Goal: Register for event/course

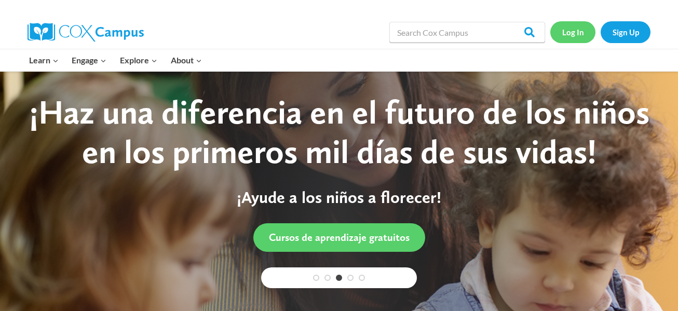
click at [578, 29] on link "Log In" at bounding box center [572, 31] width 45 height 21
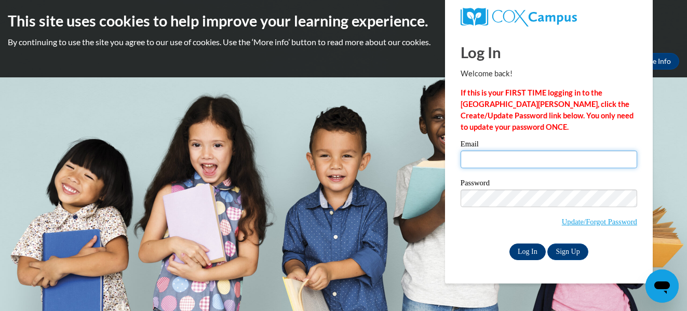
type input "[EMAIL_ADDRESS][DOMAIN_NAME]"
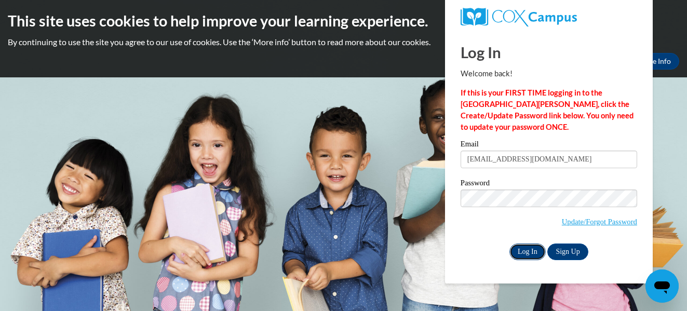
click at [522, 254] on input "Log In" at bounding box center [527, 252] width 36 height 17
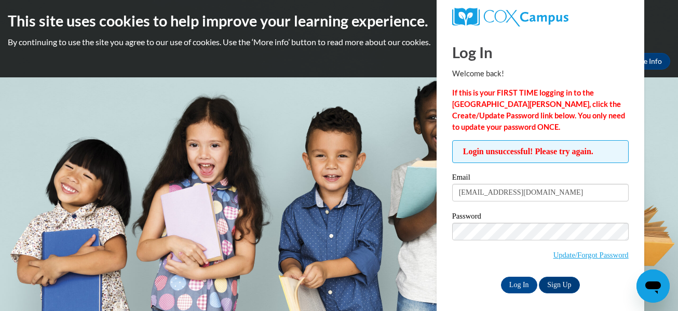
click at [493, 272] on div "Password Update/Forgot Password" at bounding box center [540, 242] width 177 height 61
click at [510, 282] on input "Log In" at bounding box center [519, 285] width 36 height 17
click at [526, 278] on input "Log In" at bounding box center [519, 285] width 36 height 17
click at [501, 277] on input "Log In" at bounding box center [519, 285] width 36 height 17
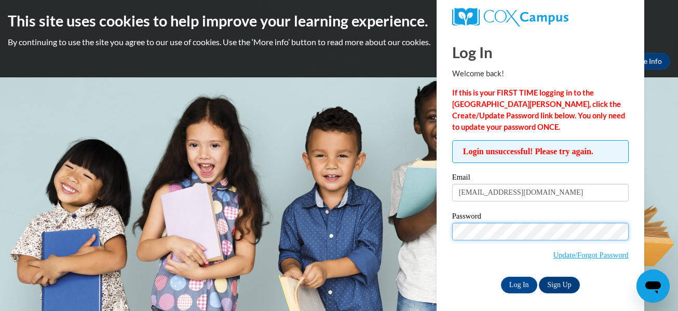
click at [421, 228] on body "This site uses cookies to help improve your learning experience. By continuing …" at bounding box center [339, 155] width 678 height 311
click at [501, 277] on input "Log In" at bounding box center [519, 285] width 36 height 17
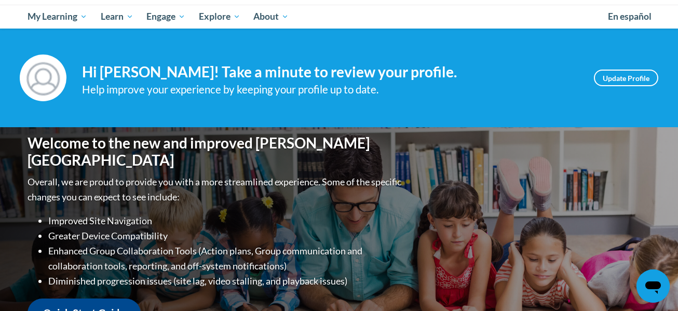
scroll to position [99, 0]
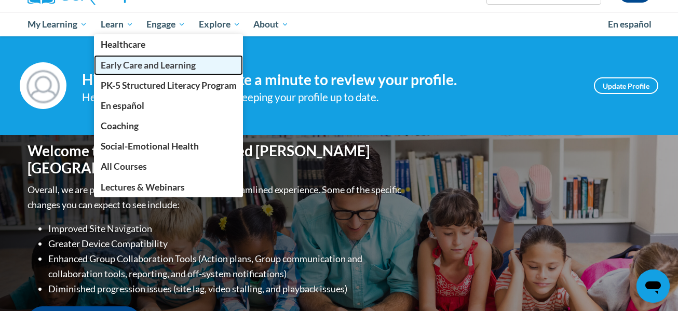
click at [114, 63] on span "Early Care and Learning" at bounding box center [148, 65] width 95 height 11
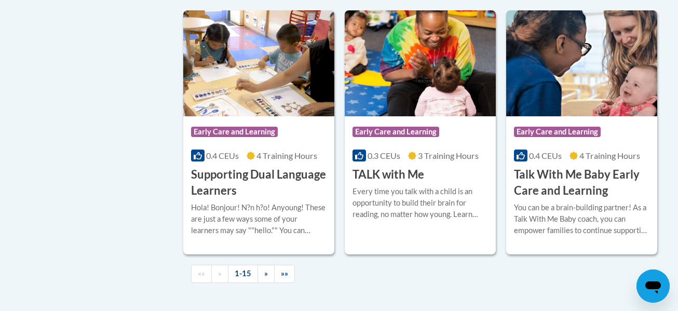
scroll to position [1521, 0]
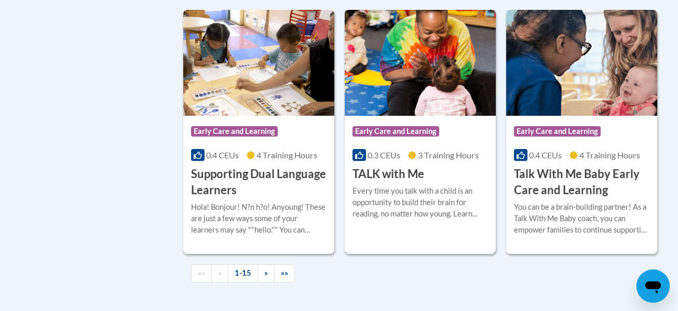
click at [422, 160] on span "3 Training Hours" at bounding box center [448, 155] width 61 height 10
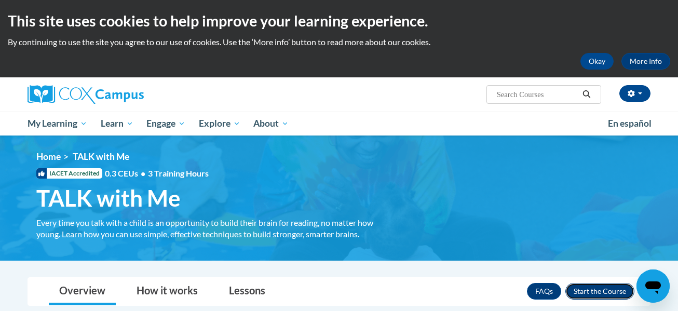
drag, startPoint x: 589, startPoint y: 292, endPoint x: 597, endPoint y: 291, distance: 7.8
click at [602, 291] on button "Enroll" at bounding box center [600, 291] width 69 height 17
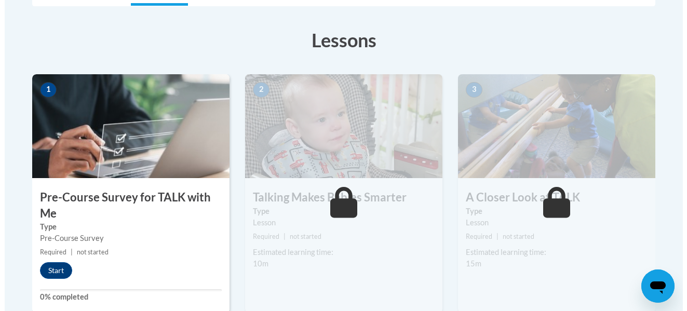
scroll to position [297, 0]
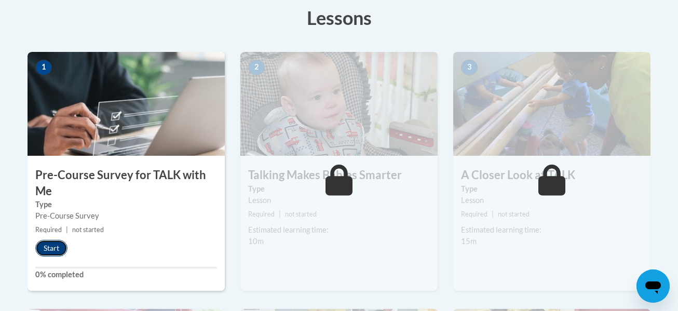
click at [56, 247] on button "Start" at bounding box center [51, 248] width 32 height 17
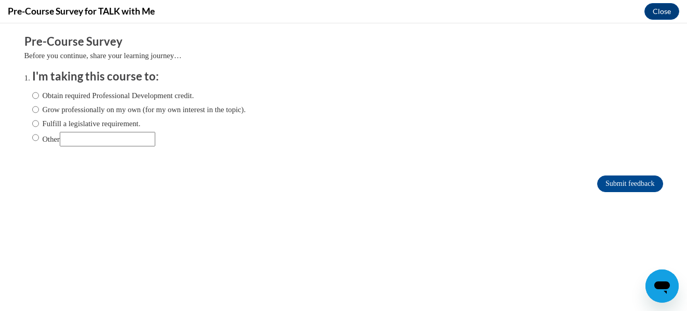
scroll to position [0, 0]
click at [184, 99] on label "Obtain required Professional Development credit." at bounding box center [113, 95] width 162 height 11
click at [39, 99] on input "Obtain required Professional Development credit." at bounding box center [35, 95] width 7 height 11
radio input "true"
click at [618, 181] on input "Submit feedback" at bounding box center [629, 184] width 65 height 17
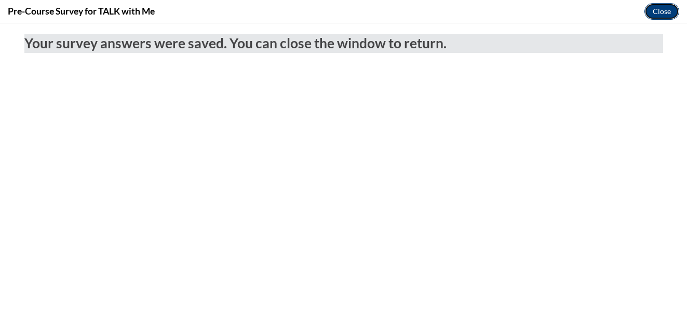
click at [662, 11] on button "Close" at bounding box center [661, 11] width 35 height 17
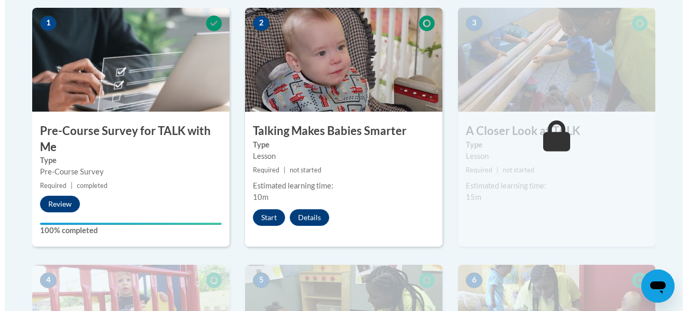
scroll to position [342, 0]
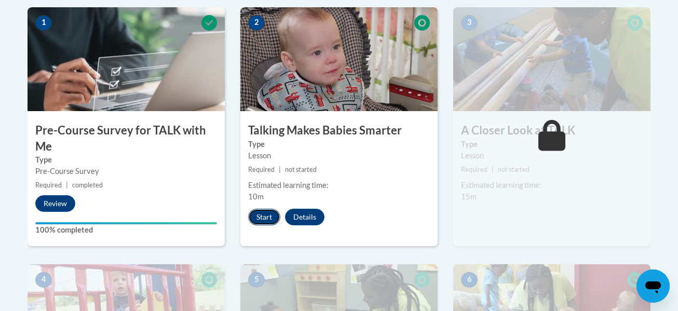
click at [265, 216] on button "Start" at bounding box center [264, 217] width 32 height 17
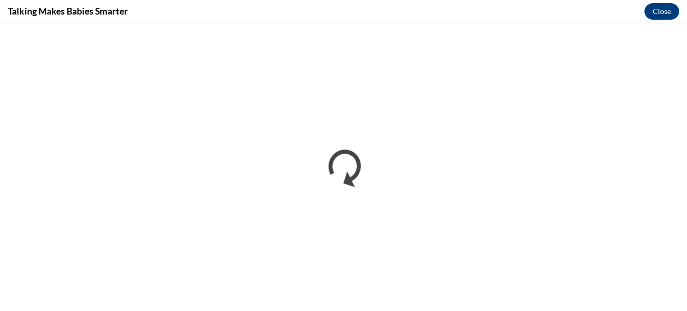
scroll to position [0, 0]
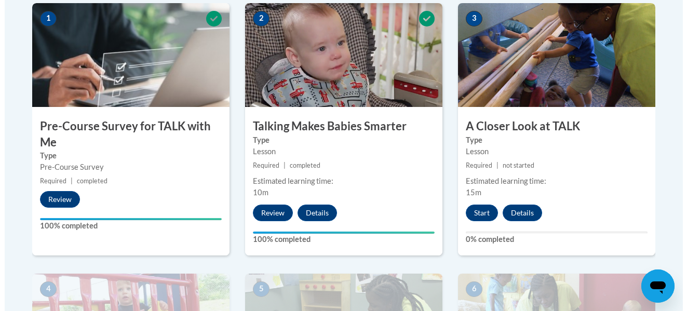
scroll to position [346, 0]
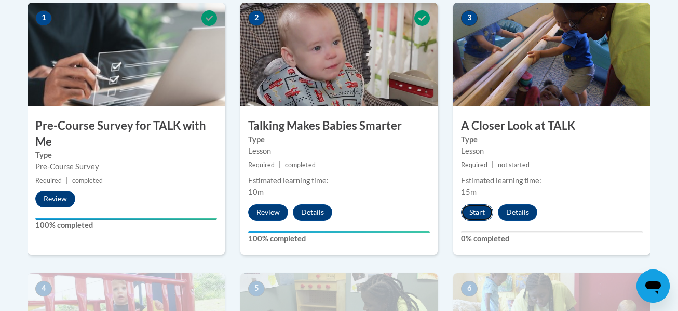
click at [473, 213] on button "Start" at bounding box center [477, 212] width 32 height 17
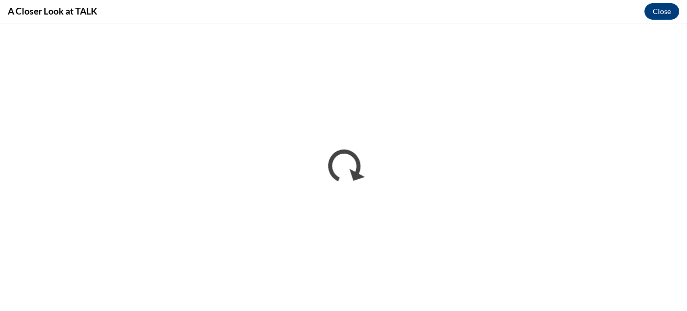
scroll to position [0, 0]
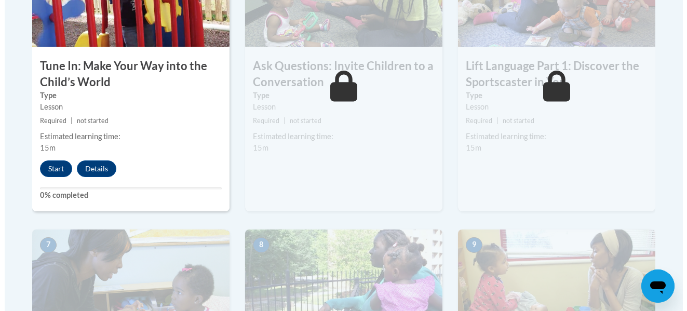
scroll to position [681, 0]
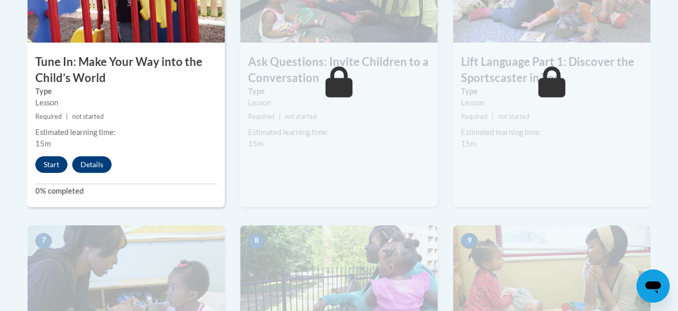
click at [52, 162] on button "Start" at bounding box center [51, 164] width 32 height 17
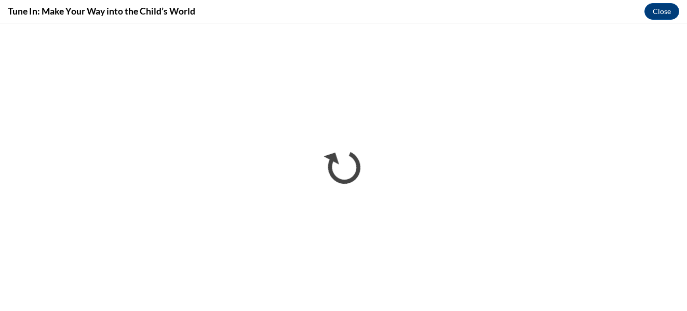
scroll to position [0, 0]
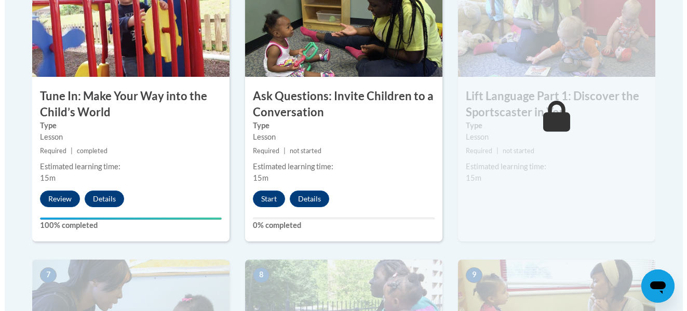
scroll to position [650, 0]
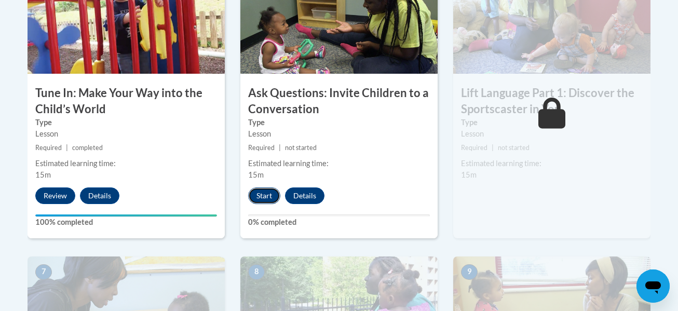
click at [267, 198] on button "Start" at bounding box center [264, 195] width 32 height 17
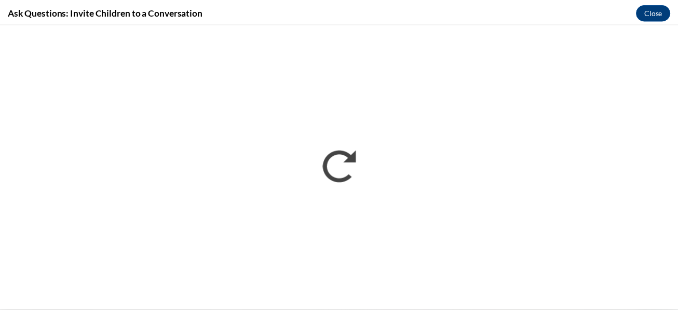
scroll to position [0, 0]
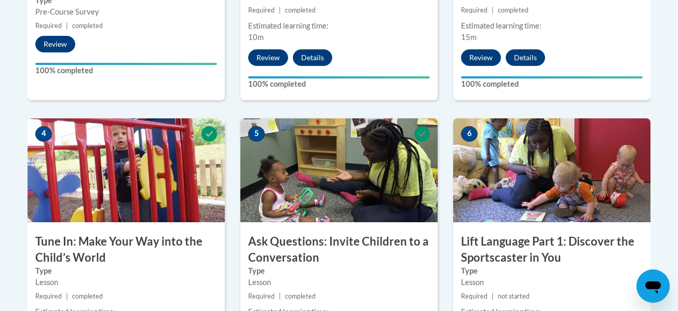
scroll to position [591, 0]
